Goal: Task Accomplishment & Management: Use online tool/utility

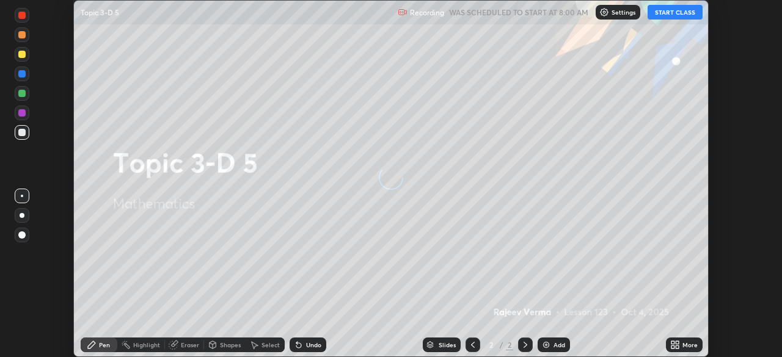
scroll to position [357, 782]
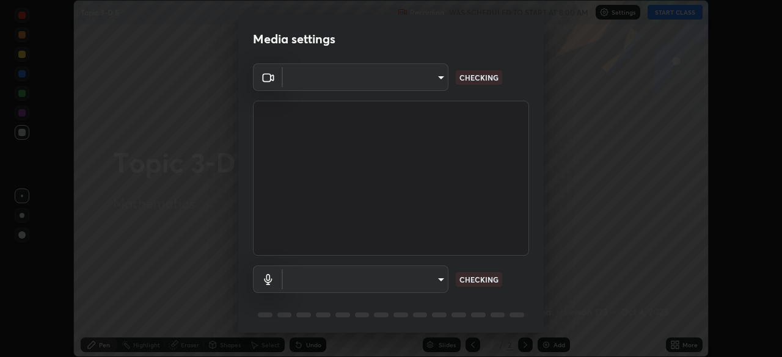
type input "5a3b26b24554f8cf6e797ef24758c72d9ac35fc194b839c1ab14931f8614fd13"
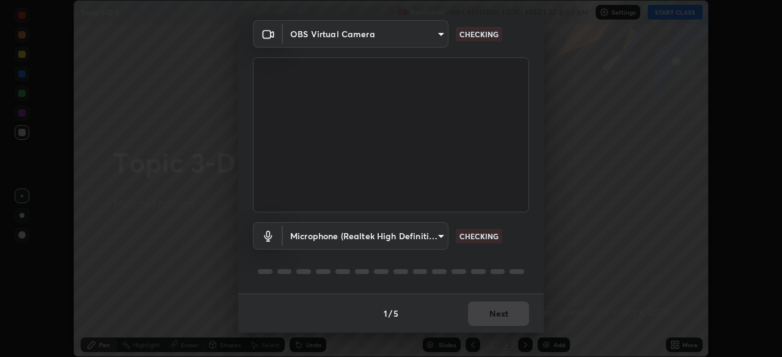
click at [441, 237] on body "Erase all Topic 3-D 5 Recording WAS SCHEDULED TO START AT 8:00 AM Settings STAR…" at bounding box center [391, 178] width 782 height 357
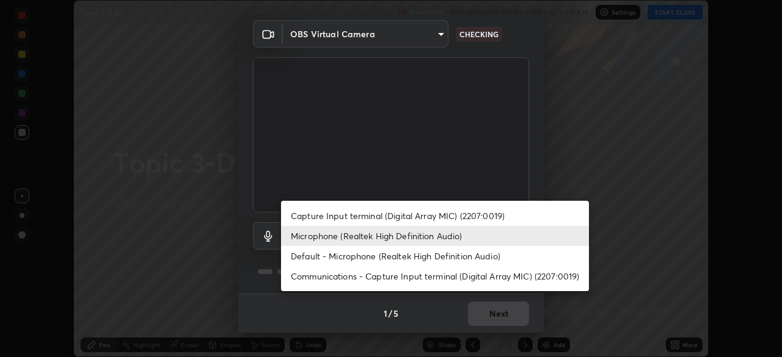
click at [467, 257] on li "Default - Microphone (Realtek High Definition Audio)" at bounding box center [435, 256] width 308 height 20
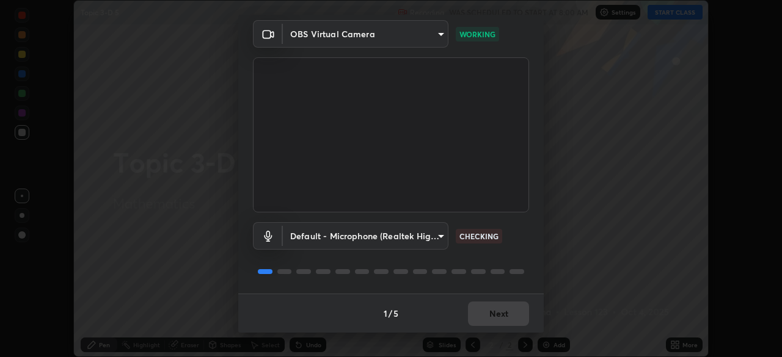
click at [443, 236] on body "Erase all Topic 3-D 5 Recording WAS SCHEDULED TO START AT 8:00 AM Settings STAR…" at bounding box center [391, 178] width 782 height 357
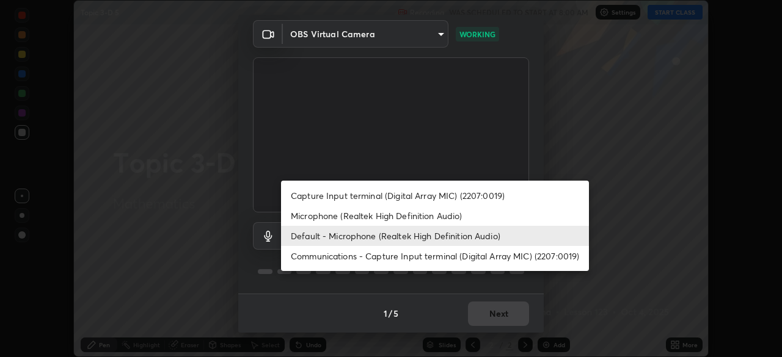
click at [423, 220] on li "Microphone (Realtek High Definition Audio)" at bounding box center [435, 216] width 308 height 20
type input "a2845f27f241d78e81142a5bcad2dd0661d1231b7acccdda9ee201247719edf7"
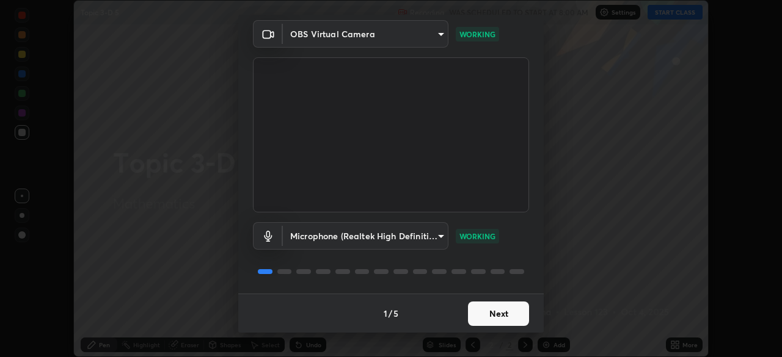
click at [508, 309] on button "Next" at bounding box center [498, 314] width 61 height 24
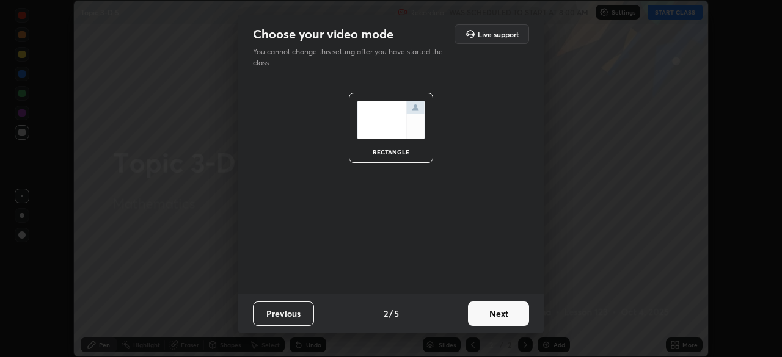
scroll to position [0, 0]
click at [516, 313] on button "Next" at bounding box center [498, 314] width 61 height 24
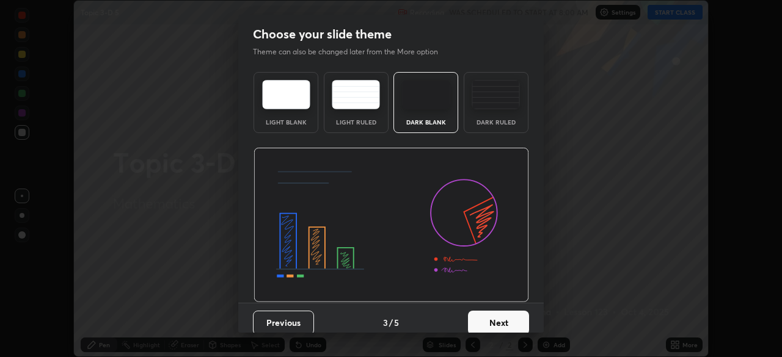
click at [518, 312] on button "Next" at bounding box center [498, 323] width 61 height 24
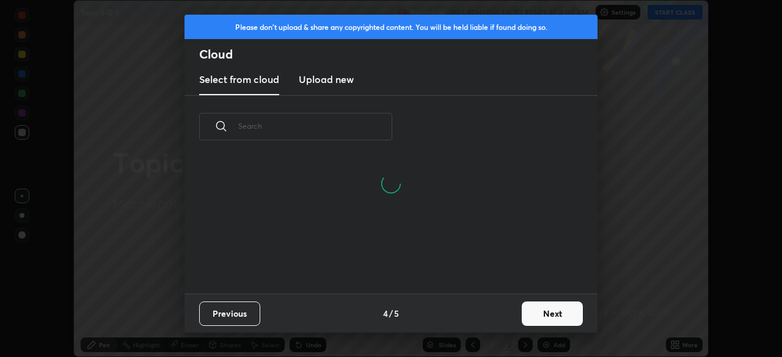
click at [542, 315] on button "Next" at bounding box center [552, 314] width 61 height 24
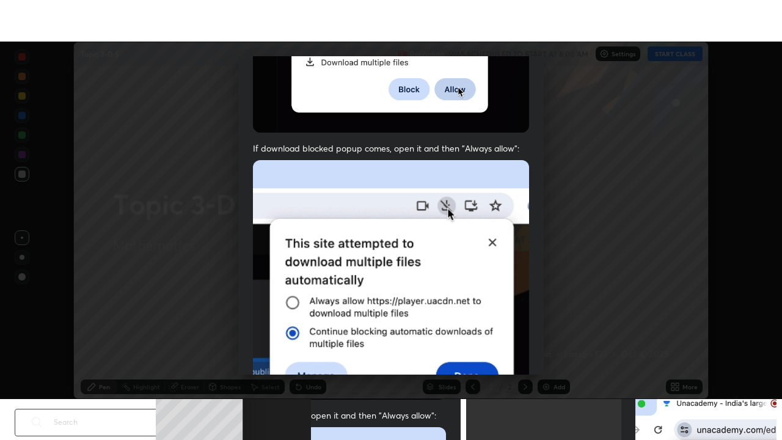
scroll to position [293, 0]
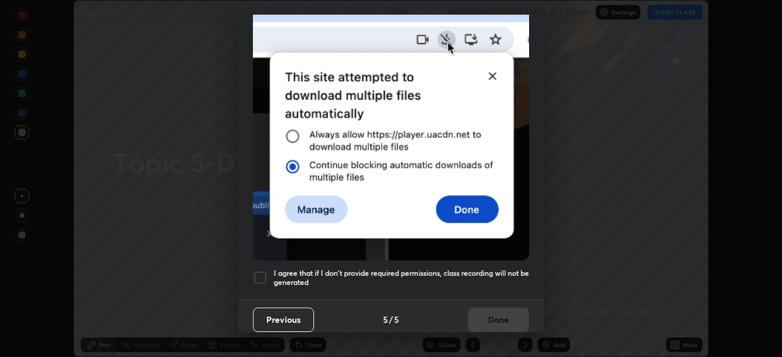
click at [263, 276] on div at bounding box center [260, 278] width 15 height 15
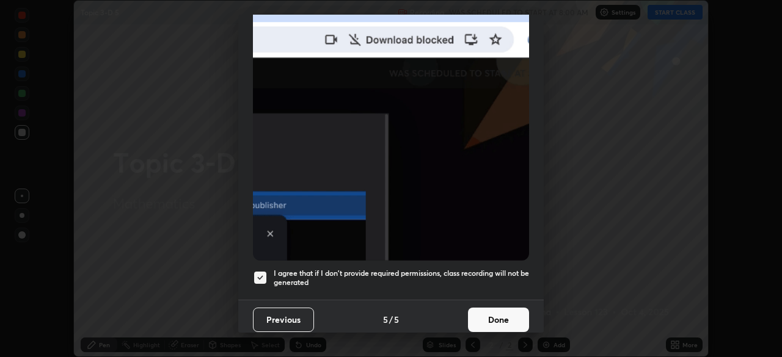
click at [505, 314] on button "Done" at bounding box center [498, 320] width 61 height 24
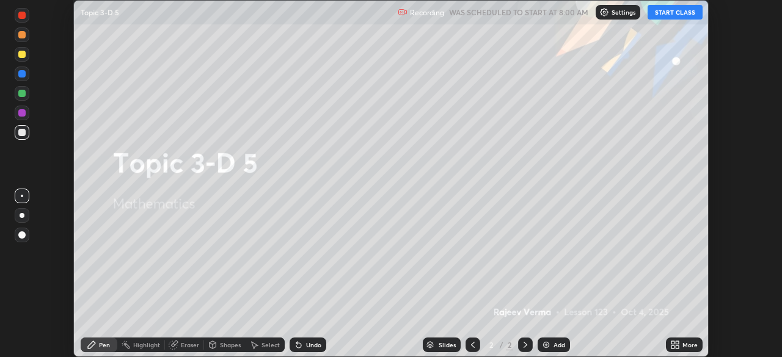
click at [680, 14] on button "START CLASS" at bounding box center [675, 12] width 55 height 15
click at [677, 342] on icon at bounding box center [677, 343] width 3 height 3
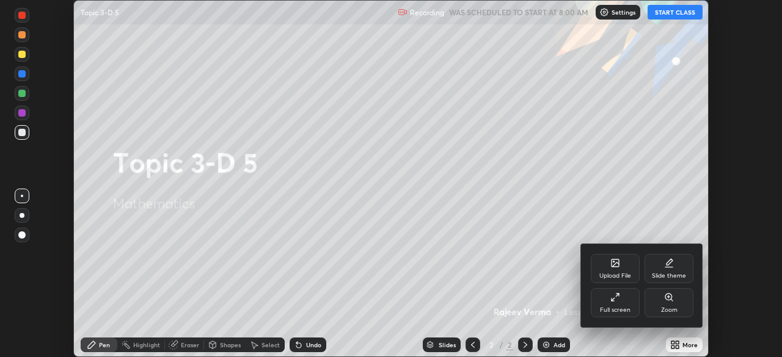
click at [609, 309] on div "Full screen" at bounding box center [615, 310] width 31 height 6
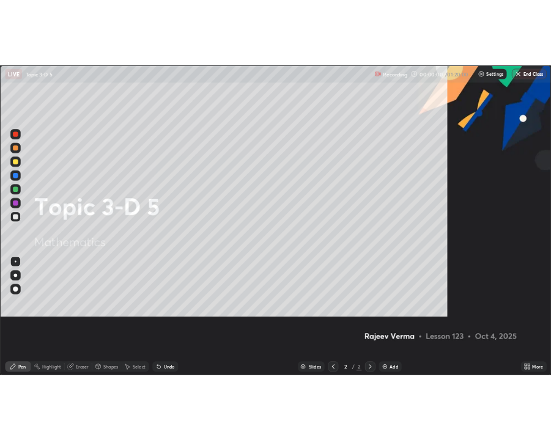
scroll to position [440, 782]
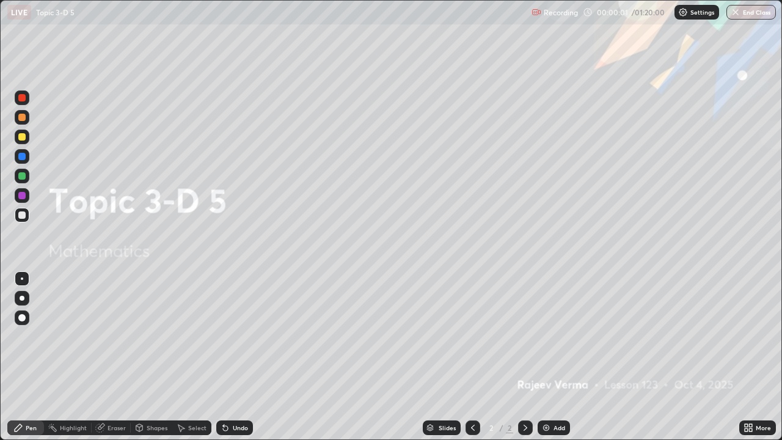
click at [549, 357] on img at bounding box center [546, 428] width 10 height 10
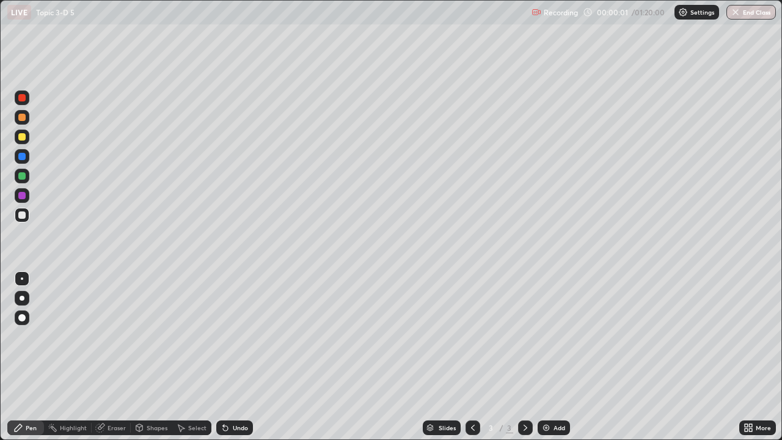
click at [551, 357] on div "Add" at bounding box center [554, 427] width 32 height 15
click at [550, 357] on div "Add" at bounding box center [554, 427] width 32 height 15
click at [551, 357] on div "Add" at bounding box center [554, 427] width 32 height 15
click at [549, 357] on img at bounding box center [546, 428] width 10 height 10
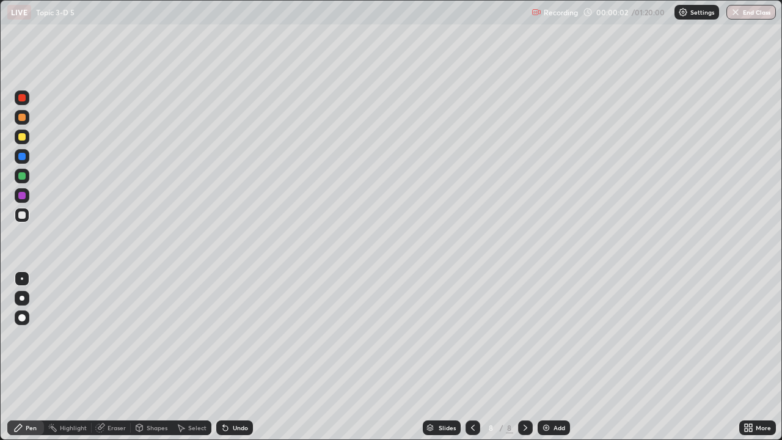
click at [554, 357] on div "Add" at bounding box center [560, 428] width 12 height 6
click at [551, 357] on div "Add" at bounding box center [554, 427] width 32 height 15
click at [550, 357] on div "Add" at bounding box center [554, 427] width 32 height 15
click at [548, 357] on img at bounding box center [546, 428] width 10 height 10
click at [548, 357] on div "Add" at bounding box center [554, 427] width 32 height 15
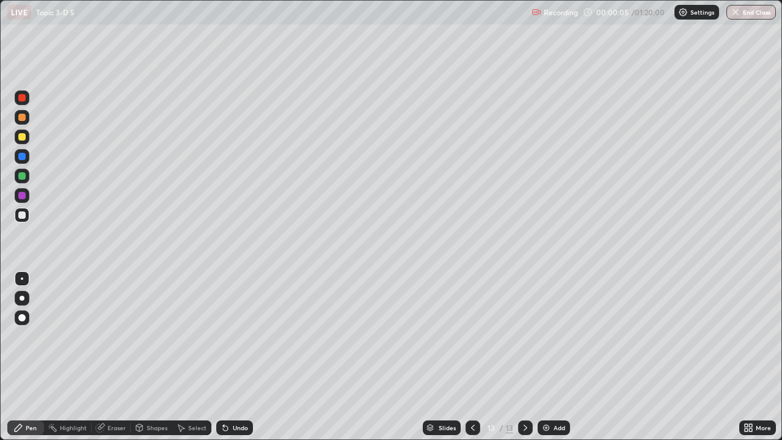
click at [524, 357] on div at bounding box center [525, 427] width 15 height 24
click at [474, 357] on icon at bounding box center [473, 428] width 10 height 10
click at [473, 357] on icon at bounding box center [473, 428] width 4 height 6
click at [472, 357] on icon at bounding box center [473, 428] width 10 height 10
click at [470, 357] on icon at bounding box center [473, 428] width 10 height 10
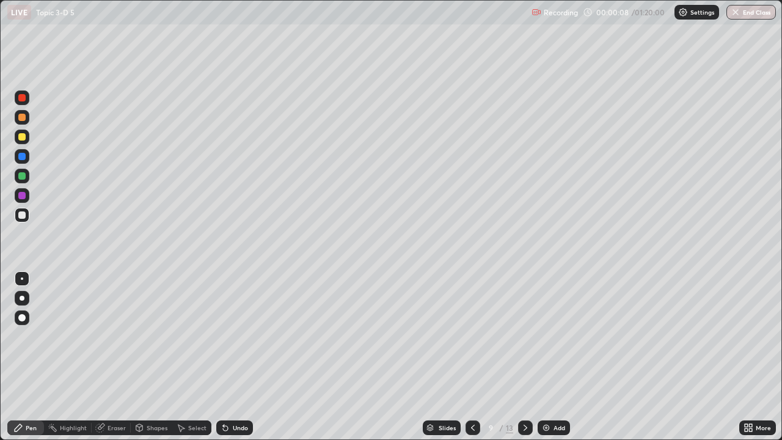
click at [471, 357] on icon at bounding box center [473, 428] width 10 height 10
click at [466, 357] on div at bounding box center [473, 427] width 15 height 15
click at [472, 357] on icon at bounding box center [473, 428] width 10 height 10
click at [470, 357] on icon at bounding box center [473, 428] width 10 height 10
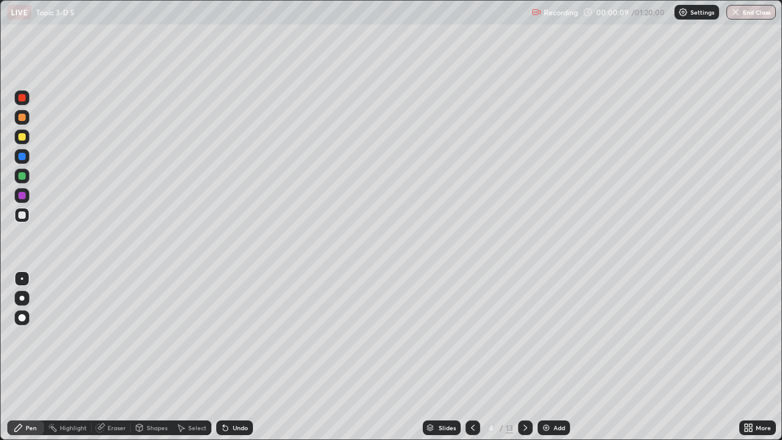
click at [472, 357] on icon at bounding box center [473, 428] width 10 height 10
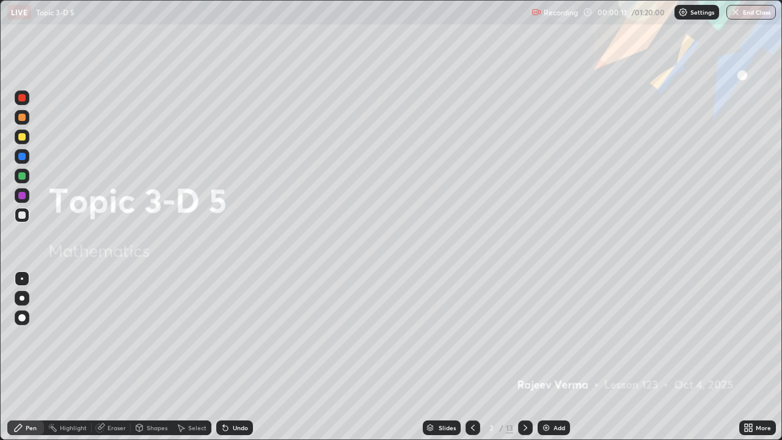
click at [472, 357] on icon at bounding box center [473, 428] width 10 height 10
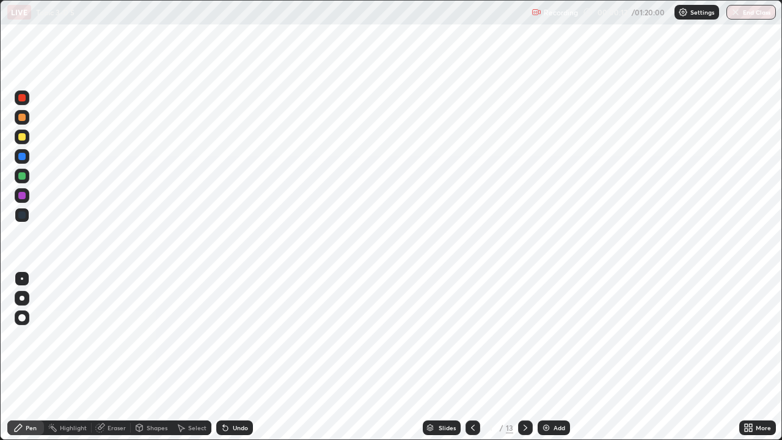
click at [525, 357] on div at bounding box center [525, 427] width 15 height 15
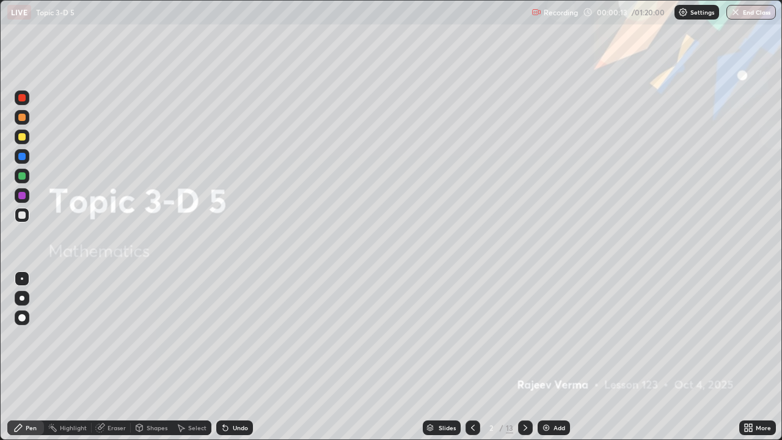
click at [525, 357] on icon at bounding box center [526, 428] width 10 height 10
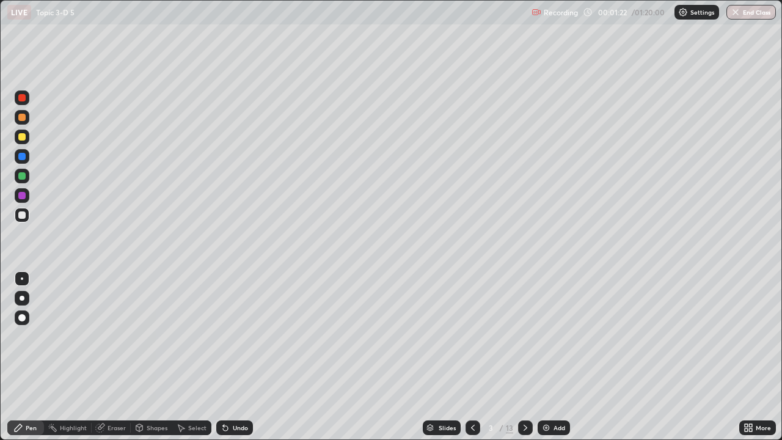
click at [21, 137] on div at bounding box center [21, 136] width 7 height 7
click at [26, 174] on div at bounding box center [22, 176] width 15 height 15
click at [20, 136] on div at bounding box center [21, 136] width 7 height 7
click at [21, 137] on div at bounding box center [21, 136] width 7 height 7
click at [233, 357] on div "Undo" at bounding box center [240, 428] width 15 height 6
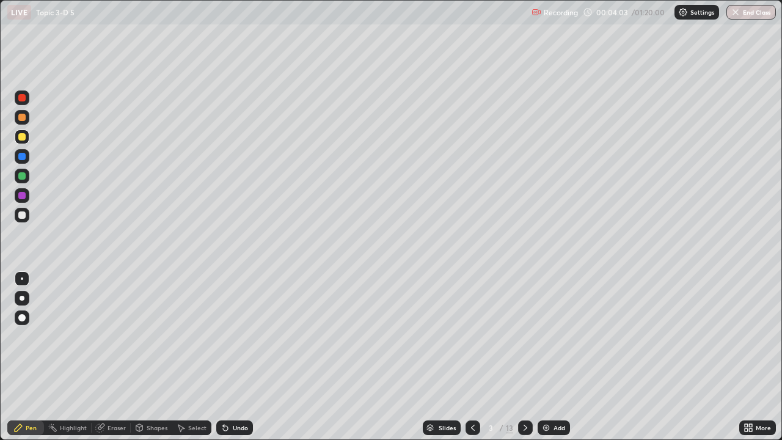
click at [233, 357] on div "Undo" at bounding box center [234, 427] width 37 height 15
click at [233, 357] on div "Undo" at bounding box center [240, 428] width 15 height 6
click at [233, 357] on div "Undo" at bounding box center [234, 427] width 37 height 15
click at [233, 357] on div "Undo" at bounding box center [240, 428] width 15 height 6
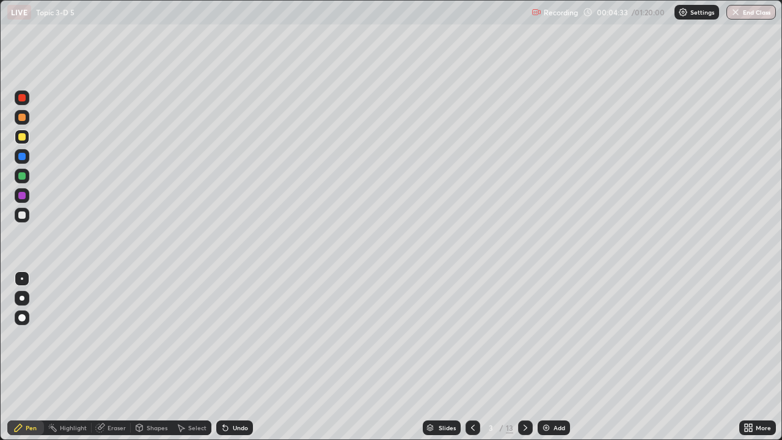
click at [233, 357] on div "Undo" at bounding box center [240, 428] width 15 height 6
click at [229, 357] on div "Undo" at bounding box center [234, 427] width 37 height 15
click at [23, 177] on div at bounding box center [21, 175] width 7 height 7
click at [21, 135] on div at bounding box center [21, 136] width 7 height 7
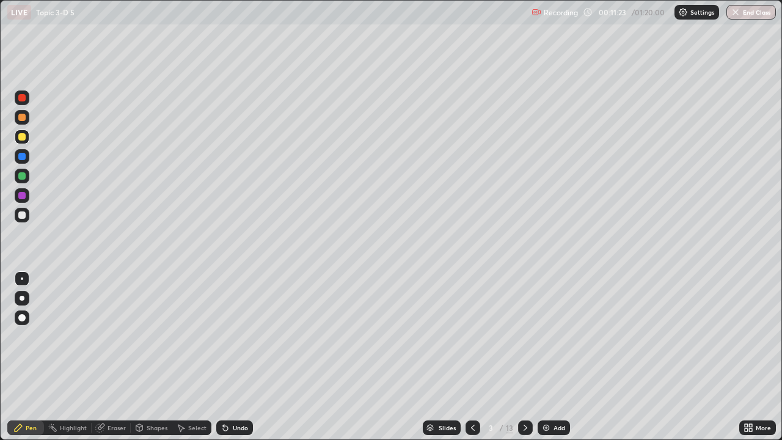
click at [523, 357] on icon at bounding box center [526, 428] width 10 height 10
click at [25, 118] on div at bounding box center [21, 117] width 7 height 7
click at [21, 140] on div at bounding box center [21, 136] width 7 height 7
click at [240, 357] on div "Undo" at bounding box center [240, 428] width 15 height 6
click at [235, 357] on div "Undo" at bounding box center [240, 428] width 15 height 6
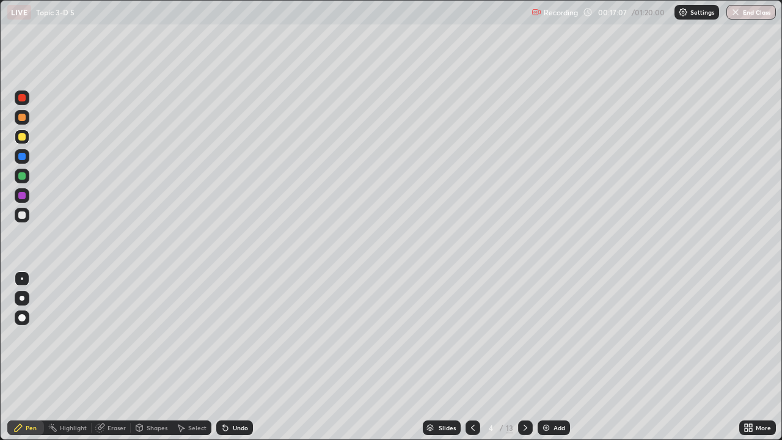
click at [236, 357] on div "Undo" at bounding box center [240, 428] width 15 height 6
click at [523, 357] on icon at bounding box center [526, 428] width 10 height 10
click at [25, 118] on div at bounding box center [21, 117] width 7 height 7
click at [24, 178] on div at bounding box center [21, 175] width 7 height 7
click at [108, 357] on div "Eraser" at bounding box center [117, 428] width 18 height 6
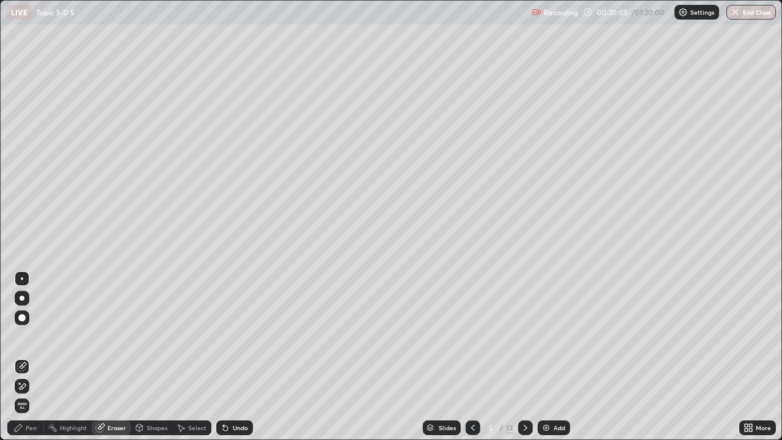
click at [33, 357] on div "Pen" at bounding box center [31, 428] width 11 height 6
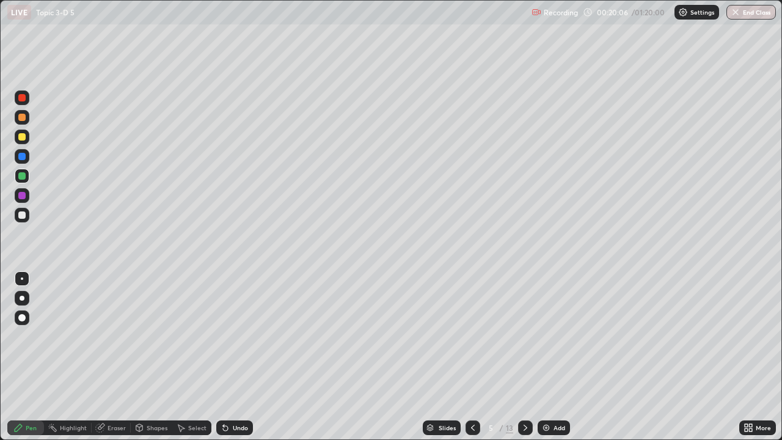
click at [112, 357] on div "Eraser" at bounding box center [117, 428] width 18 height 6
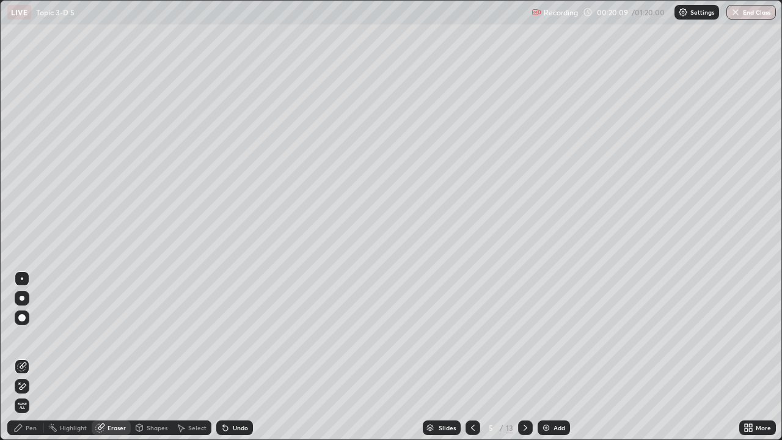
click at [34, 357] on div "Pen" at bounding box center [31, 428] width 11 height 6
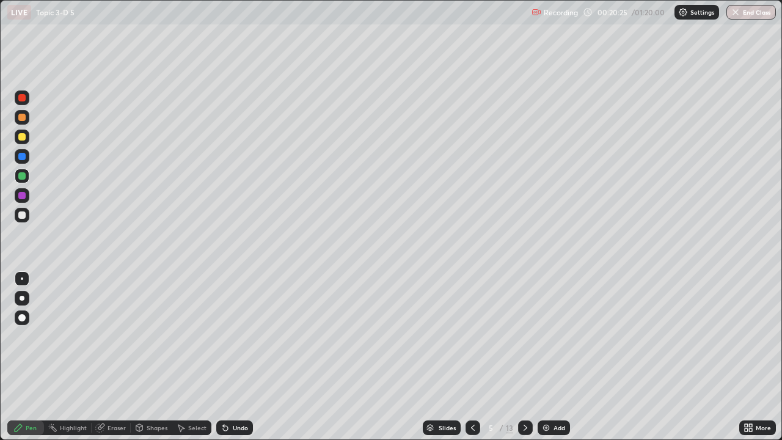
click at [149, 357] on div "Shapes" at bounding box center [157, 428] width 21 height 6
click at [109, 357] on div "Eraser" at bounding box center [117, 428] width 18 height 6
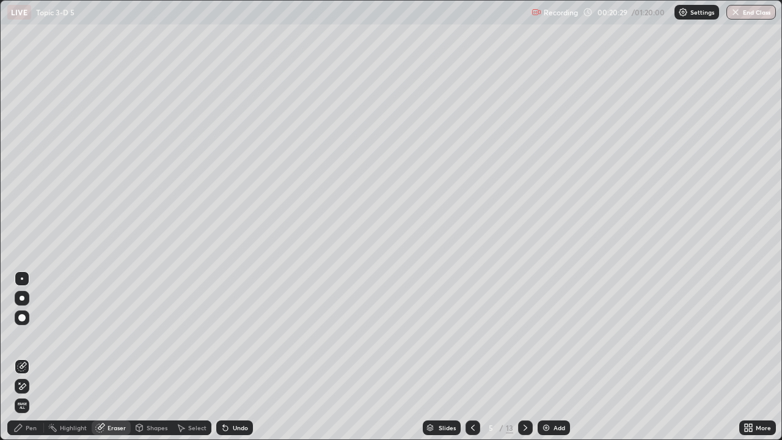
click at [159, 357] on div "Shapes" at bounding box center [157, 428] width 21 height 6
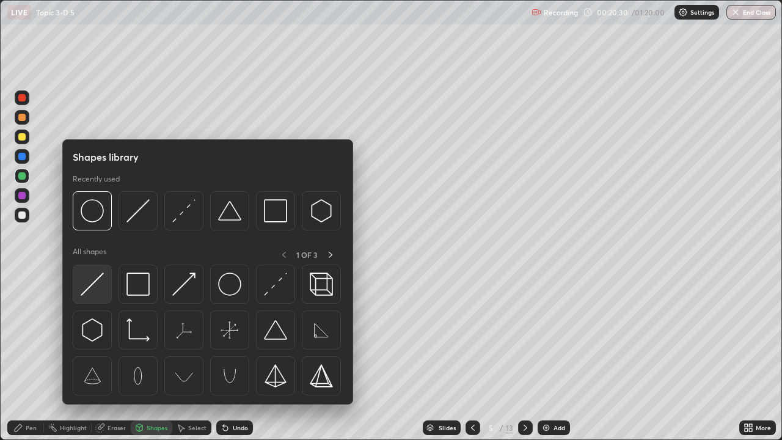
click at [99, 277] on img at bounding box center [92, 284] width 23 height 23
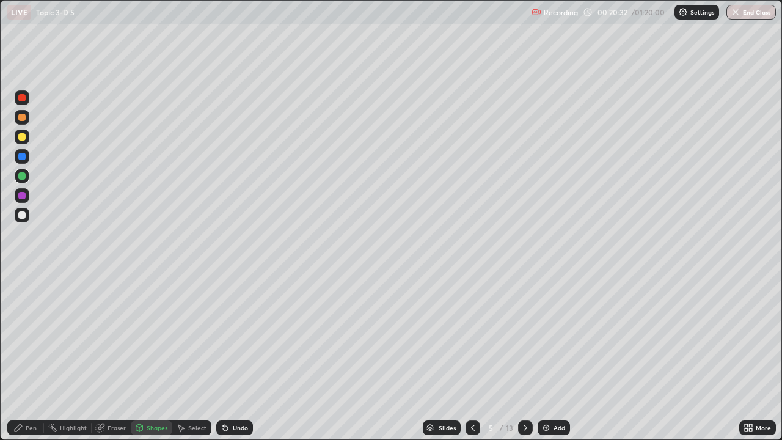
click at [234, 357] on div "Undo" at bounding box center [240, 428] width 15 height 6
click at [24, 213] on div at bounding box center [21, 214] width 7 height 7
click at [40, 357] on div "Pen" at bounding box center [25, 427] width 37 height 15
click at [233, 357] on div "Undo" at bounding box center [240, 428] width 15 height 6
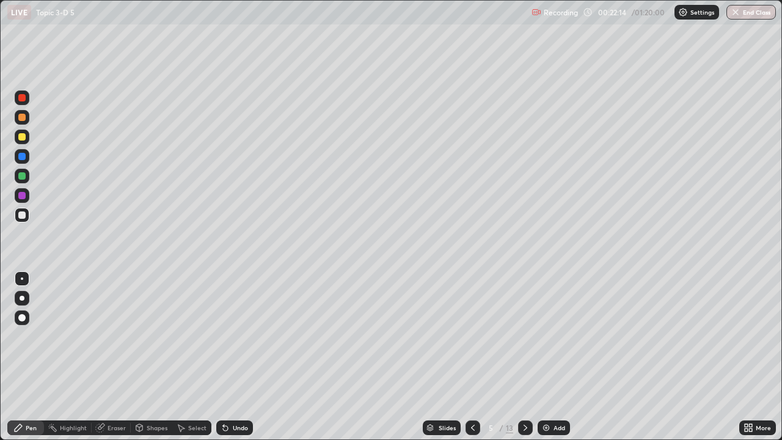
click at [235, 357] on div "Undo" at bounding box center [240, 428] width 15 height 6
click at [233, 357] on div "Undo" at bounding box center [240, 428] width 15 height 6
click at [101, 357] on icon at bounding box center [100, 428] width 8 height 8
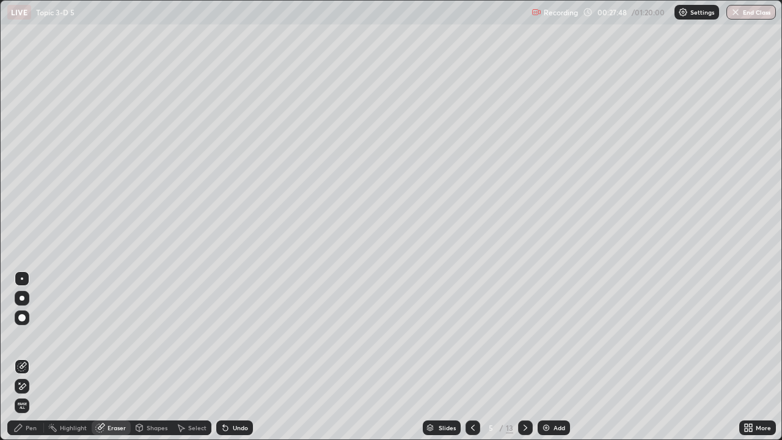
click at [23, 357] on icon at bounding box center [23, 365] width 7 height 6
click at [25, 357] on div "Pen" at bounding box center [25, 427] width 37 height 15
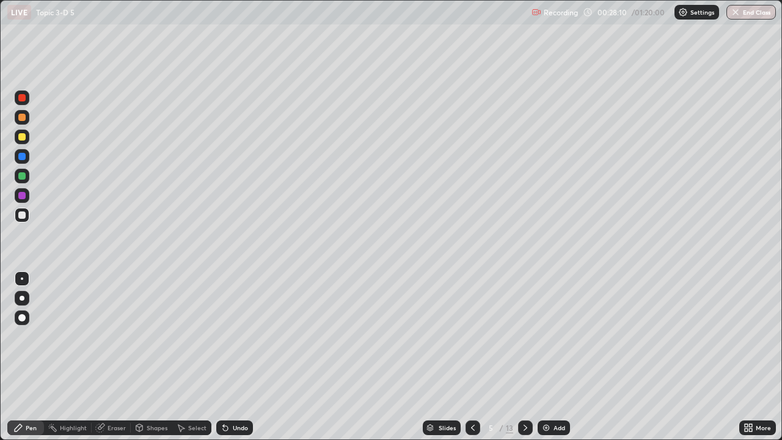
click at [524, 357] on icon at bounding box center [526, 428] width 4 height 6
click at [21, 136] on div at bounding box center [21, 136] width 7 height 7
click at [23, 118] on div at bounding box center [21, 117] width 7 height 7
click at [22, 137] on div at bounding box center [21, 136] width 7 height 7
click at [236, 357] on div "Undo" at bounding box center [234, 427] width 37 height 15
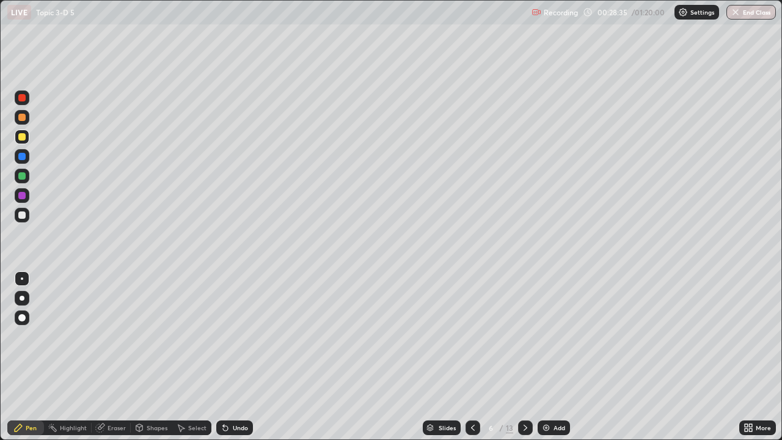
click at [23, 177] on div at bounding box center [21, 175] width 7 height 7
click at [239, 357] on div "Undo" at bounding box center [240, 428] width 15 height 6
click at [237, 357] on div "Undo" at bounding box center [240, 428] width 15 height 6
click at [235, 357] on div "Undo" at bounding box center [240, 428] width 15 height 6
click at [236, 357] on div "Undo" at bounding box center [240, 428] width 15 height 6
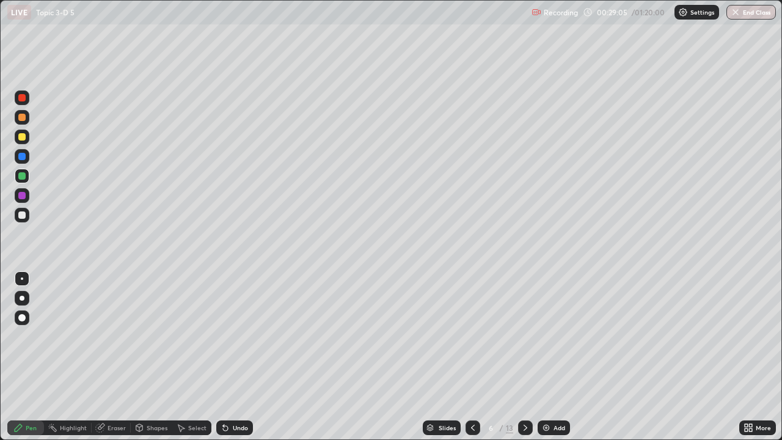
click at [237, 357] on div "Undo" at bounding box center [240, 428] width 15 height 6
click at [106, 357] on div "Eraser" at bounding box center [111, 427] width 39 height 15
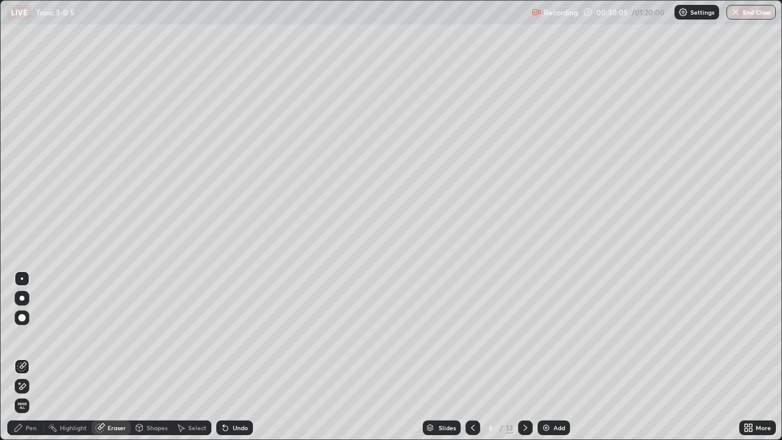
click at [21, 357] on icon at bounding box center [22, 386] width 10 height 10
click at [30, 357] on div "Pen" at bounding box center [31, 428] width 11 height 6
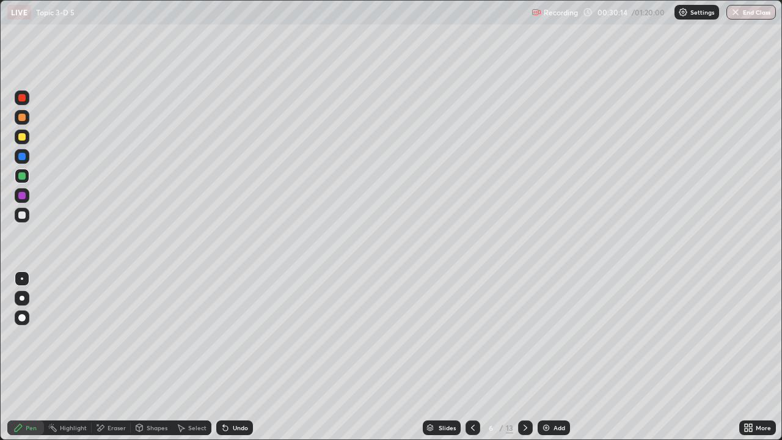
click at [23, 136] on div at bounding box center [21, 136] width 7 height 7
click at [235, 357] on div "Undo" at bounding box center [240, 428] width 15 height 6
click at [233, 357] on div "Undo" at bounding box center [240, 428] width 15 height 6
click at [22, 211] on div at bounding box center [21, 214] width 7 height 7
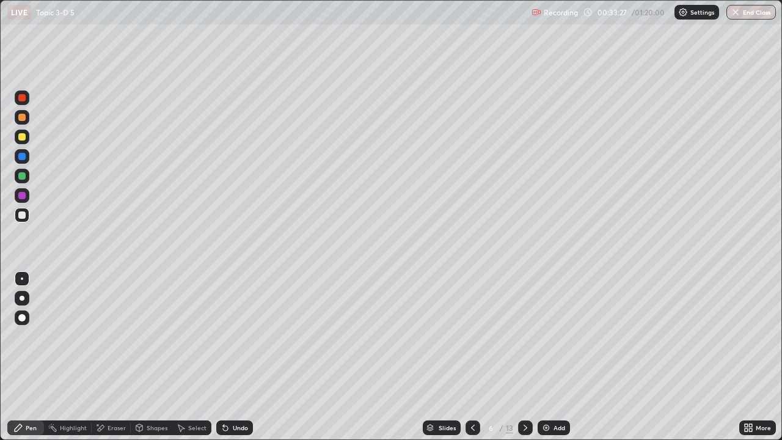
click at [20, 175] on div at bounding box center [21, 175] width 7 height 7
click at [239, 357] on div "Undo" at bounding box center [240, 428] width 15 height 6
click at [21, 137] on div at bounding box center [21, 136] width 7 height 7
click at [19, 138] on div at bounding box center [21, 136] width 7 height 7
click at [238, 357] on div "Undo" at bounding box center [240, 428] width 15 height 6
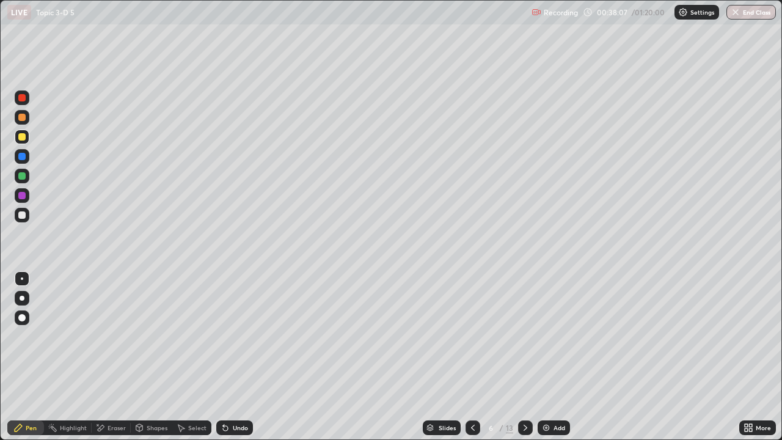
click at [225, 357] on div "Undo" at bounding box center [234, 427] width 37 height 15
click at [238, 357] on div "Undo" at bounding box center [234, 427] width 37 height 15
click at [237, 357] on div "Undo" at bounding box center [240, 428] width 15 height 6
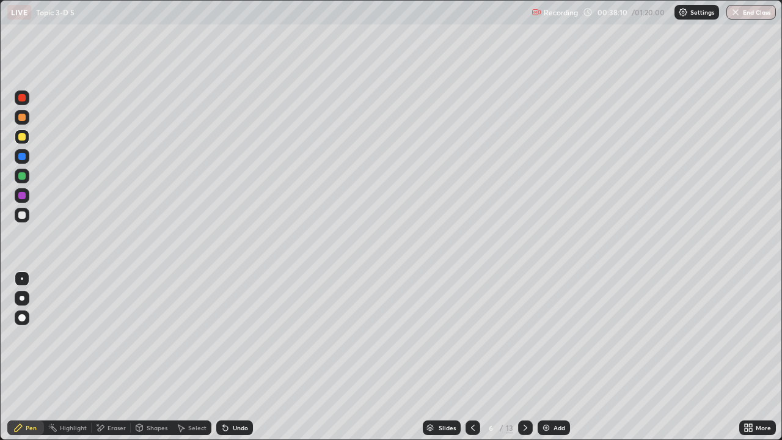
click at [238, 357] on div "Undo" at bounding box center [240, 428] width 15 height 6
click at [238, 357] on div "Undo" at bounding box center [234, 427] width 37 height 15
click at [238, 357] on div "Undo" at bounding box center [240, 428] width 15 height 6
click at [237, 357] on div "Undo" at bounding box center [240, 428] width 15 height 6
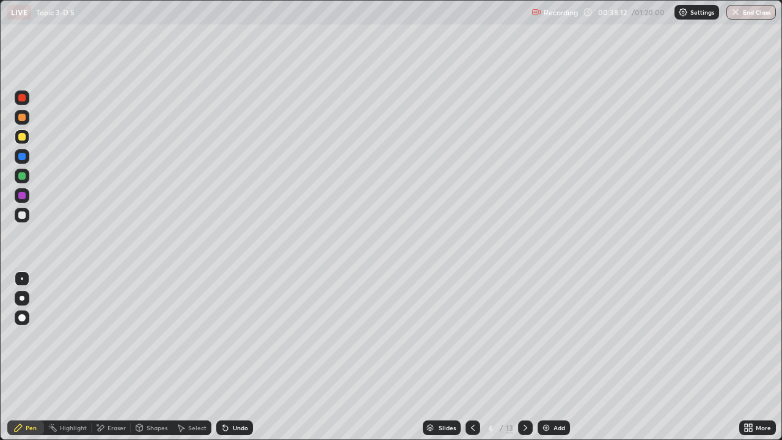
click at [236, 357] on div "Undo" at bounding box center [240, 428] width 15 height 6
click at [236, 357] on div "Undo" at bounding box center [234, 427] width 37 height 15
click at [236, 357] on div "Undo" at bounding box center [240, 428] width 15 height 6
click at [524, 357] on icon at bounding box center [526, 428] width 10 height 10
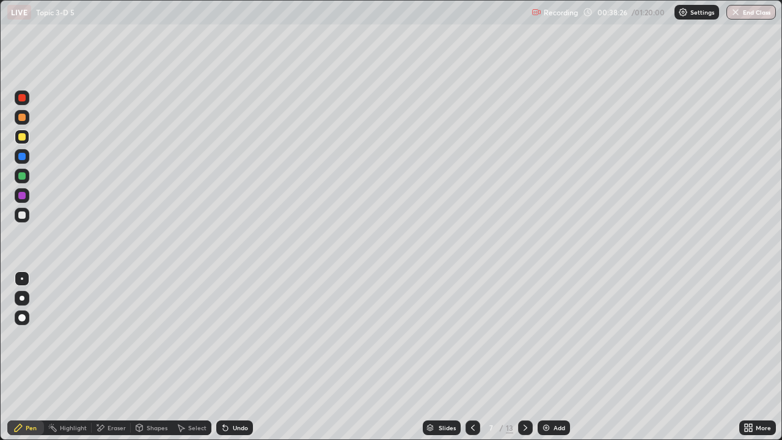
click at [472, 357] on icon at bounding box center [473, 428] width 10 height 10
click at [524, 357] on icon at bounding box center [526, 428] width 10 height 10
click at [24, 137] on div at bounding box center [21, 136] width 7 height 7
click at [22, 119] on div at bounding box center [21, 117] width 7 height 7
click at [20, 172] on div at bounding box center [22, 176] width 15 height 15
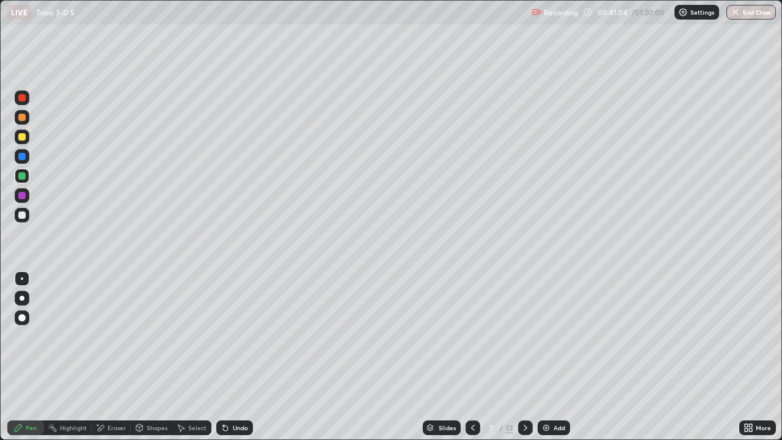
click at [244, 357] on div "Undo" at bounding box center [240, 428] width 15 height 6
click at [239, 357] on div "Undo" at bounding box center [234, 427] width 37 height 15
click at [235, 357] on div "Undo" at bounding box center [240, 428] width 15 height 6
click at [109, 357] on div "Eraser" at bounding box center [117, 428] width 18 height 6
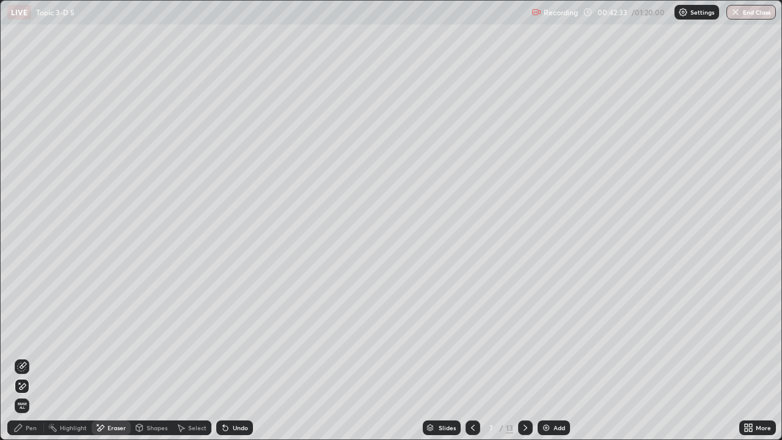
click at [23, 357] on icon at bounding box center [22, 386] width 10 height 10
click at [28, 357] on div "Pen" at bounding box center [31, 428] width 11 height 6
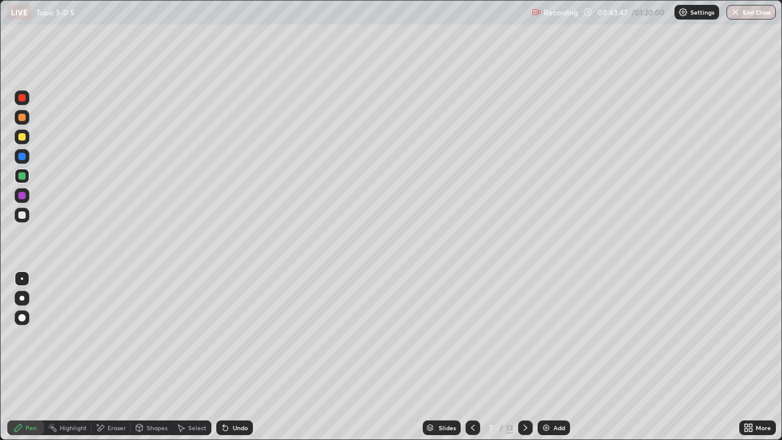
click at [20, 214] on div at bounding box center [21, 214] width 7 height 7
click at [238, 357] on div "Undo" at bounding box center [240, 428] width 15 height 6
click at [241, 357] on div "Undo" at bounding box center [240, 428] width 15 height 6
click at [21, 215] on div at bounding box center [21, 214] width 7 height 7
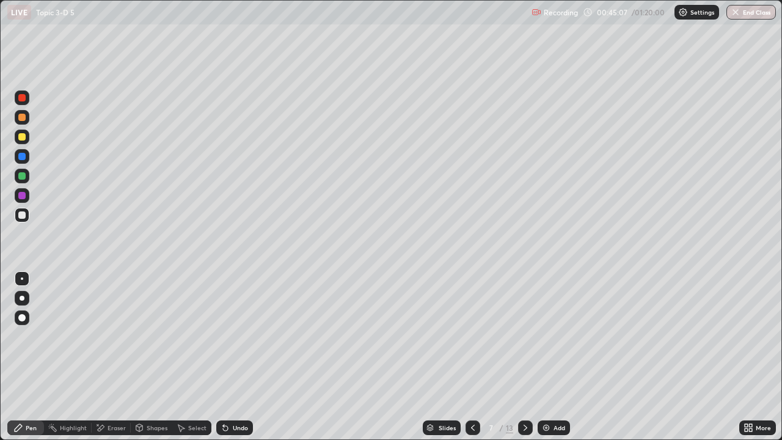
click at [241, 357] on div "Undo" at bounding box center [240, 428] width 15 height 6
click at [242, 357] on div "Undo" at bounding box center [240, 428] width 15 height 6
click at [22, 136] on div at bounding box center [21, 136] width 7 height 7
click at [24, 139] on div at bounding box center [21, 136] width 7 height 7
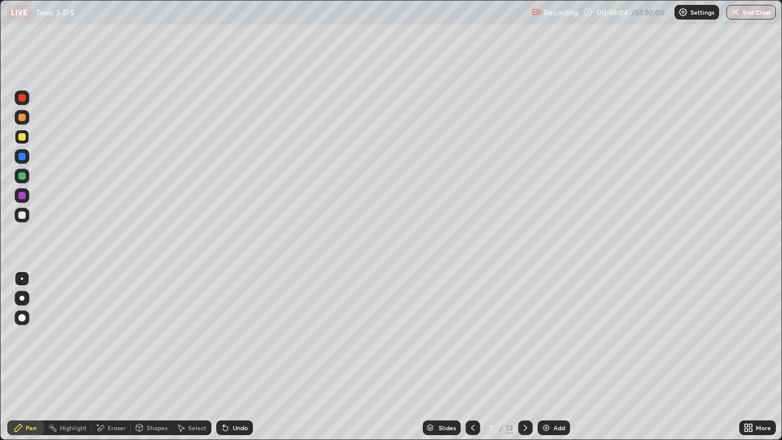
click at [234, 357] on div "Undo" at bounding box center [240, 428] width 15 height 6
click at [525, 357] on icon at bounding box center [526, 428] width 10 height 10
click at [20, 136] on div at bounding box center [21, 136] width 7 height 7
click at [234, 357] on div "Undo" at bounding box center [240, 428] width 15 height 6
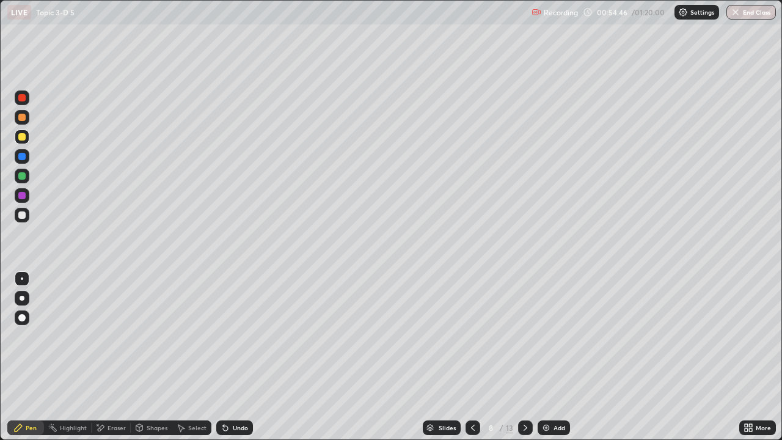
click at [22, 176] on div at bounding box center [21, 175] width 7 height 7
click at [25, 140] on div at bounding box center [22, 137] width 15 height 15
click at [23, 216] on div at bounding box center [21, 214] width 7 height 7
click at [21, 174] on div at bounding box center [21, 175] width 7 height 7
click at [22, 138] on div at bounding box center [21, 136] width 7 height 7
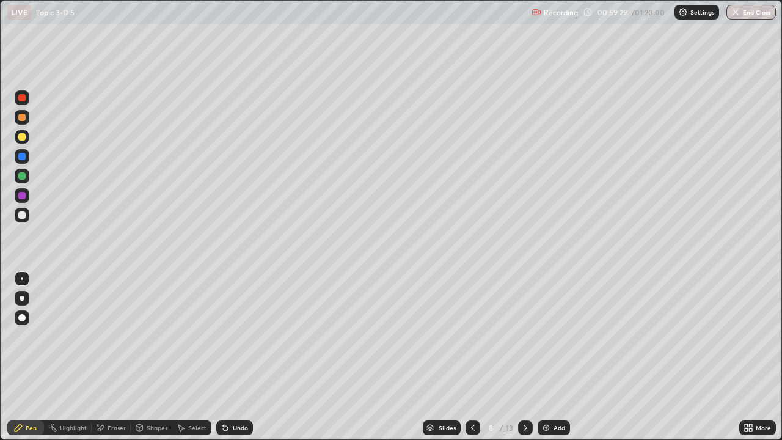
click at [23, 176] on div at bounding box center [21, 175] width 7 height 7
click at [23, 137] on div at bounding box center [21, 136] width 7 height 7
click at [22, 98] on div at bounding box center [21, 97] width 7 height 7
click at [522, 357] on icon at bounding box center [526, 428] width 10 height 10
click at [25, 176] on div at bounding box center [21, 175] width 7 height 7
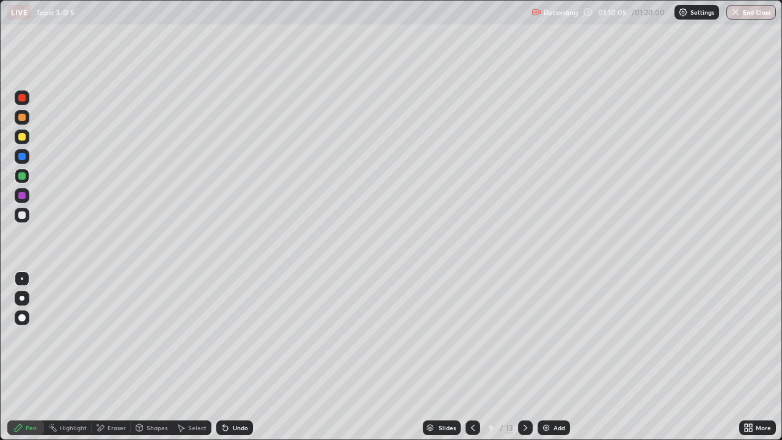
click at [244, 357] on div "Undo" at bounding box center [234, 427] width 37 height 15
click at [15, 220] on div at bounding box center [22, 215] width 15 height 20
click at [17, 214] on div at bounding box center [22, 215] width 15 height 15
click at [244, 357] on div "Undo" at bounding box center [240, 428] width 15 height 6
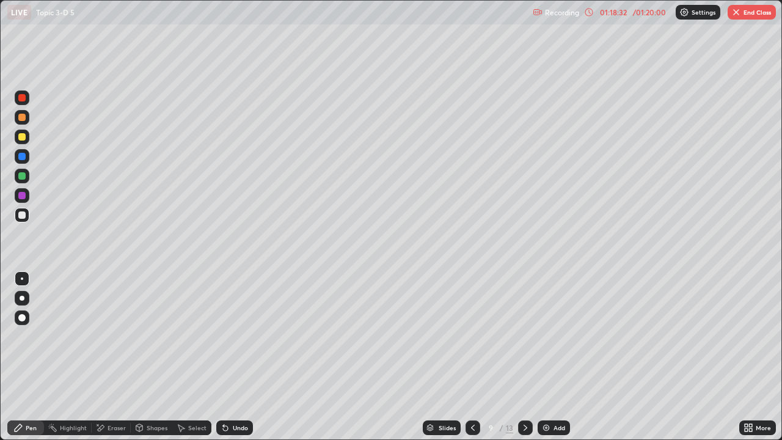
click at [756, 17] on button "End Class" at bounding box center [752, 12] width 48 height 15
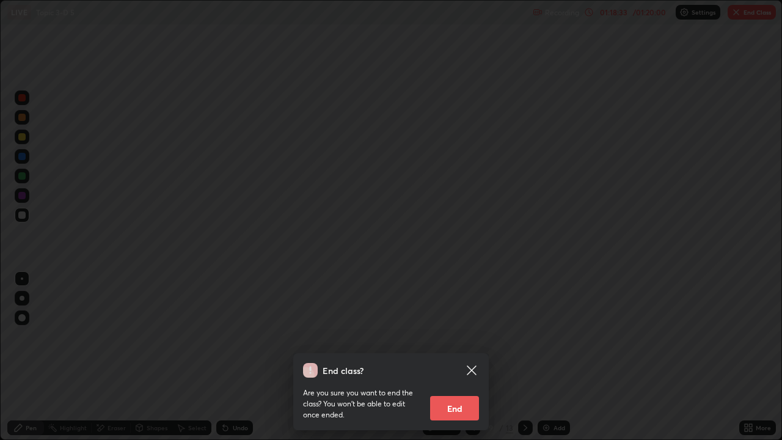
click at [470, 357] on button "End" at bounding box center [454, 408] width 49 height 24
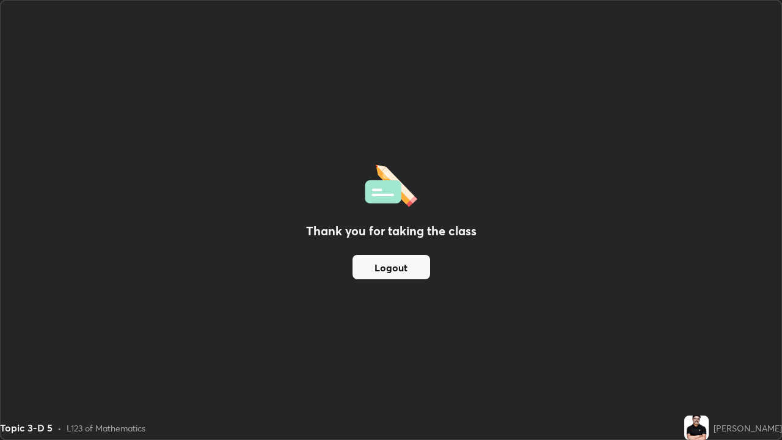
click at [402, 268] on button "Logout" at bounding box center [392, 267] width 78 height 24
click at [401, 270] on button "Logout" at bounding box center [392, 267] width 78 height 24
